Goal: Navigation & Orientation: Find specific page/section

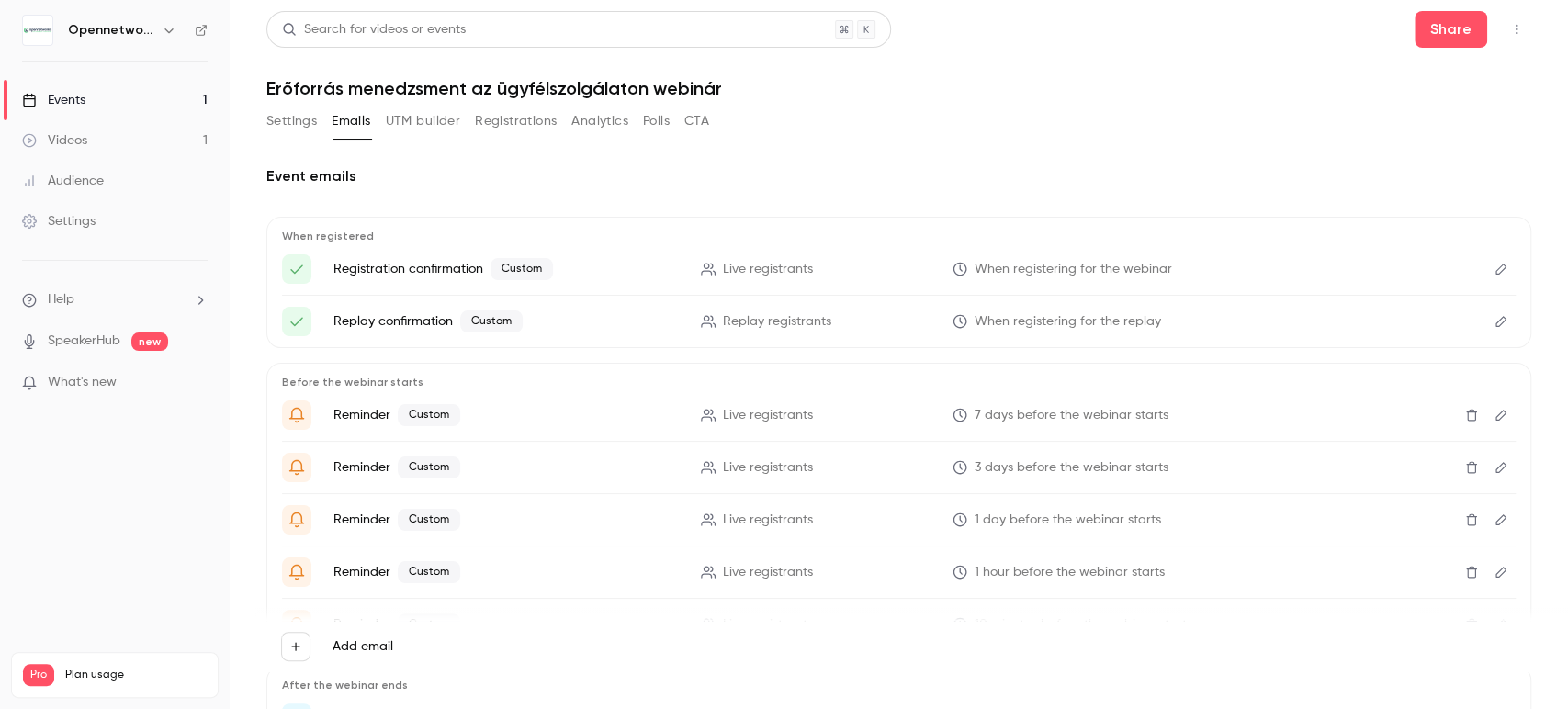
click at [83, 115] on link "Events 1" at bounding box center [115, 100] width 230 height 40
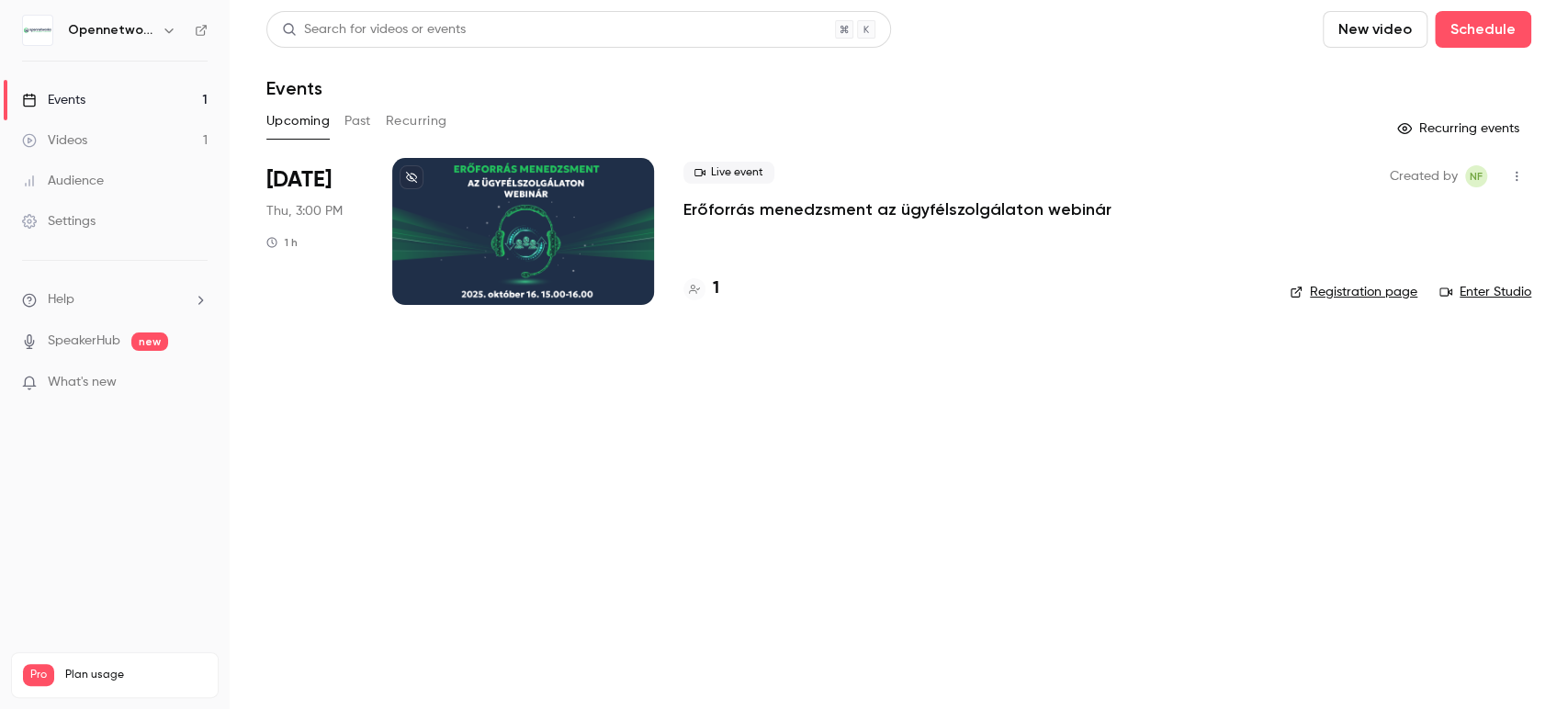
click at [1345, 294] on link "Registration page" at bounding box center [1354, 292] width 128 height 19
click at [1514, 295] on link "Enter Studio" at bounding box center [1485, 292] width 92 height 19
click at [876, 339] on main "Search for videos or events New video Schedule Events Upcoming Past Recurring R…" at bounding box center [899, 354] width 1339 height 709
click at [1042, 560] on main "Search for videos or events New video Schedule Events Upcoming Past Recurring R…" at bounding box center [899, 354] width 1339 height 709
